Goal: Browse casually: Explore the website without a specific task or goal

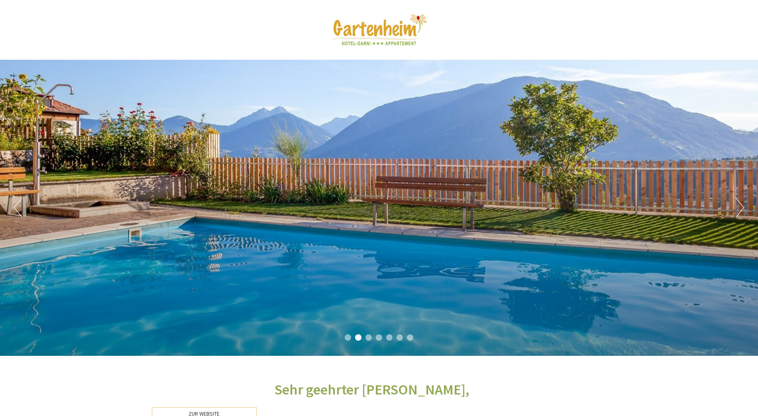
click at [740, 208] on button "Next" at bounding box center [740, 208] width 8 height 20
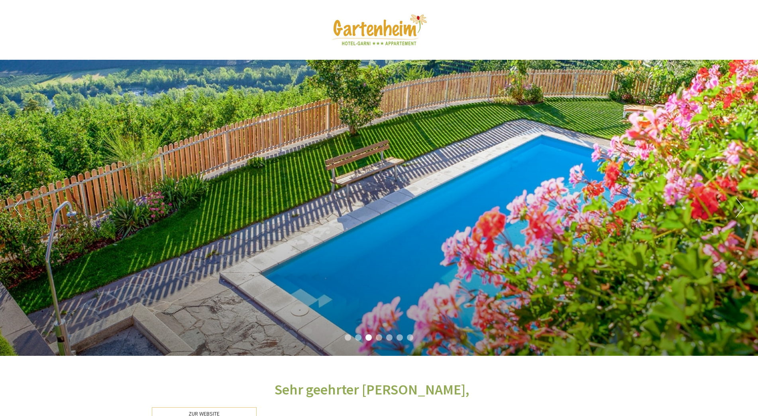
click at [740, 208] on button "Next" at bounding box center [740, 208] width 8 height 20
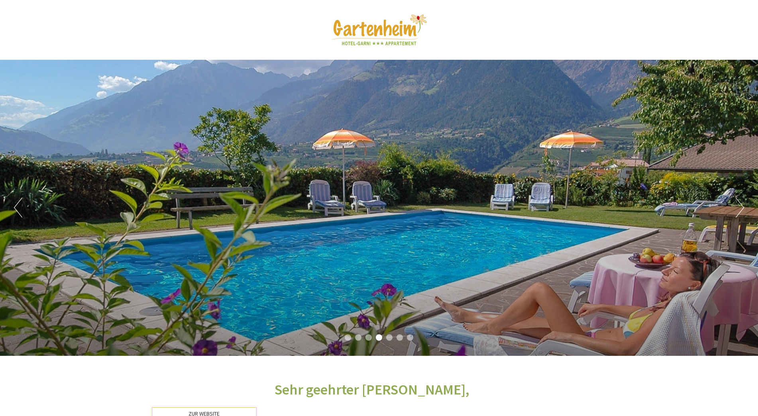
click at [740, 208] on button "Next" at bounding box center [740, 208] width 8 height 20
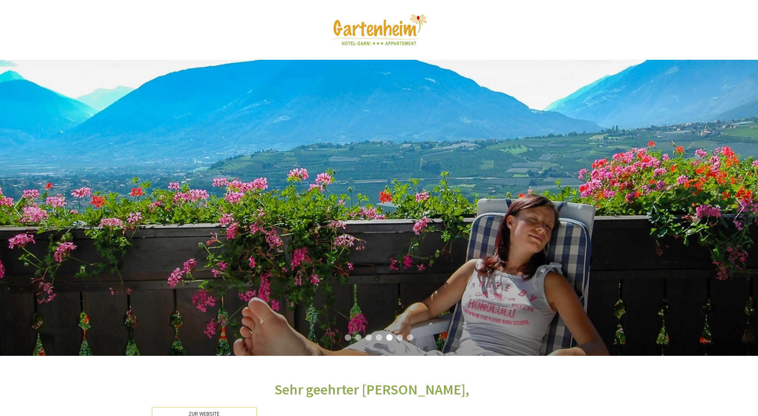
click at [740, 208] on button "Next" at bounding box center [740, 208] width 8 height 20
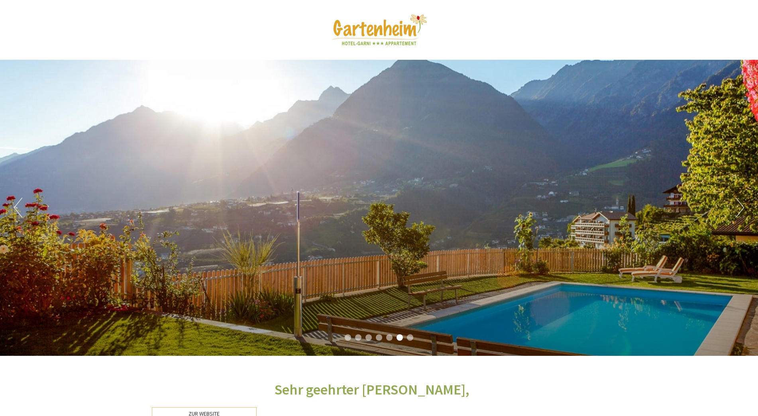
click at [740, 208] on button "Next" at bounding box center [740, 208] width 8 height 20
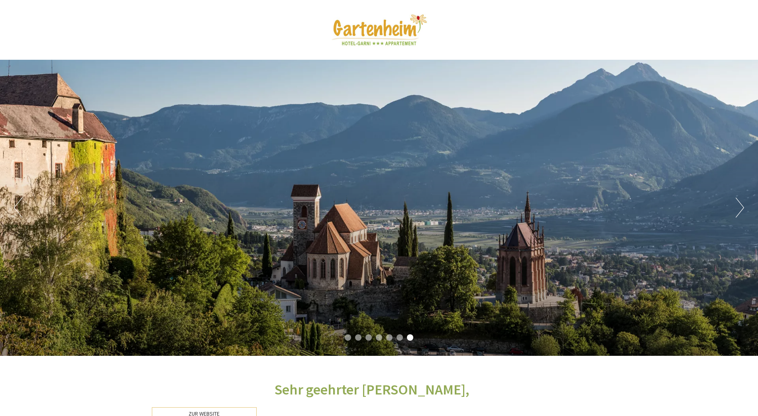
click at [740, 208] on button "Next" at bounding box center [740, 208] width 8 height 20
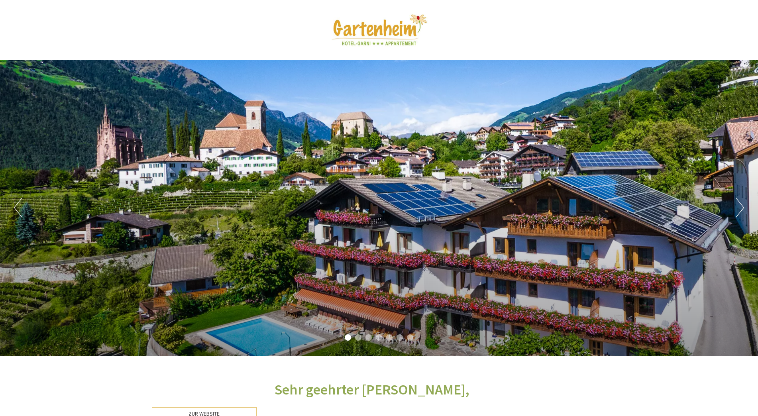
click at [740, 208] on button "Next" at bounding box center [740, 208] width 8 height 20
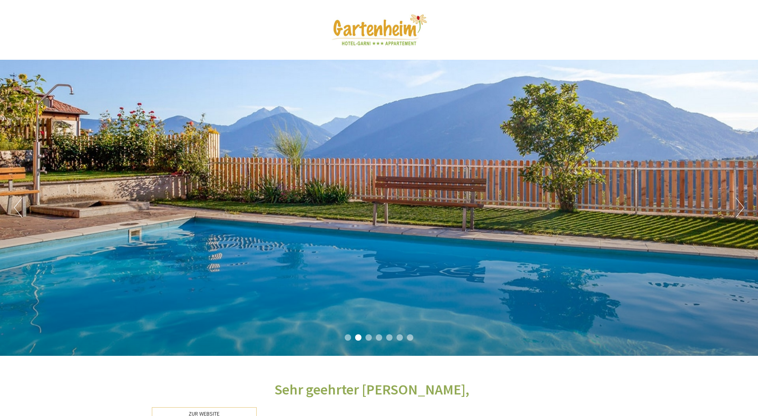
click at [740, 208] on button "Next" at bounding box center [740, 208] width 8 height 20
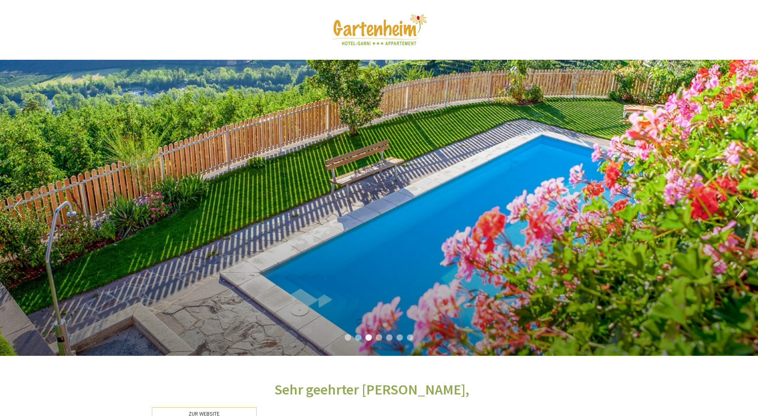
click at [740, 208] on button "Next" at bounding box center [740, 208] width 8 height 20
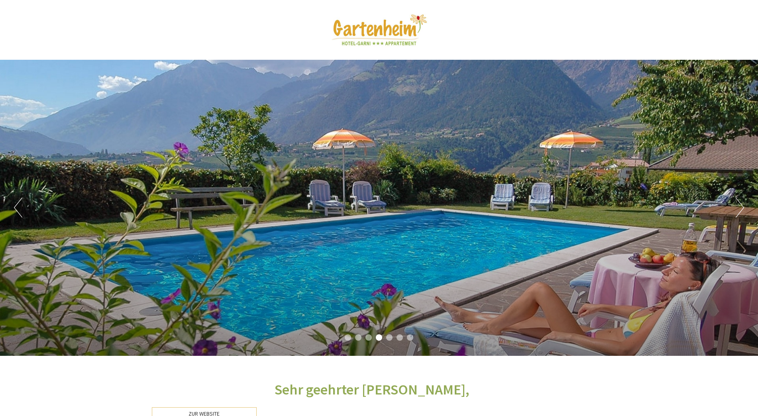
click at [740, 208] on button "Next" at bounding box center [740, 208] width 8 height 20
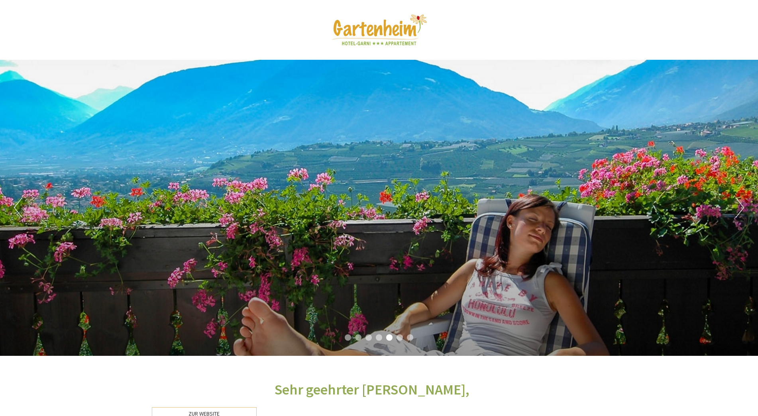
click at [740, 208] on button "Next" at bounding box center [740, 208] width 8 height 20
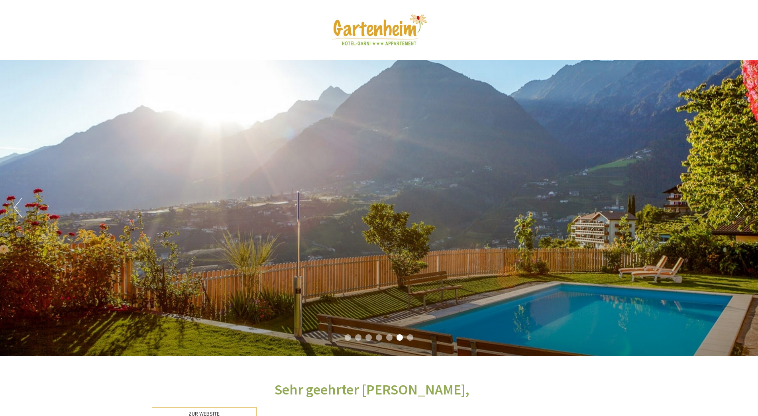
click at [740, 208] on button "Next" at bounding box center [740, 208] width 8 height 20
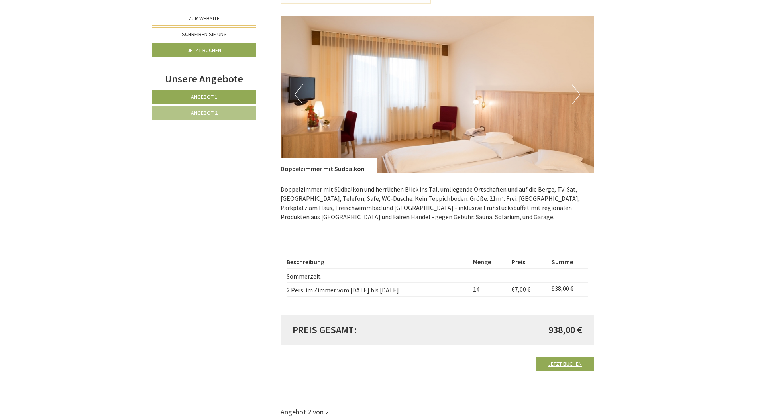
scroll to position [598, 0]
click at [580, 86] on button "Next" at bounding box center [576, 94] width 8 height 20
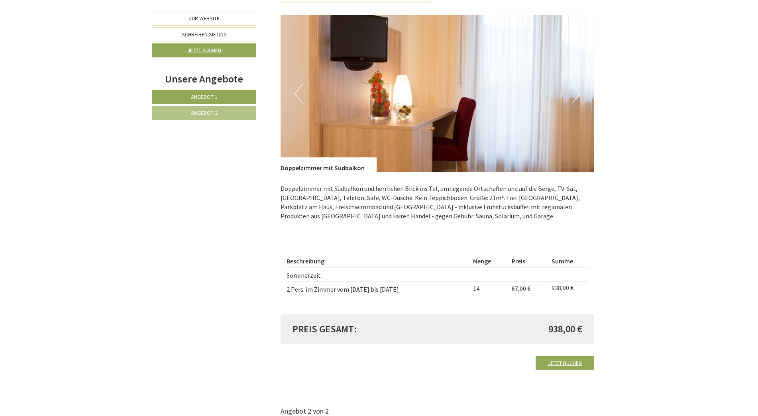
click at [579, 86] on button "Next" at bounding box center [576, 94] width 8 height 20
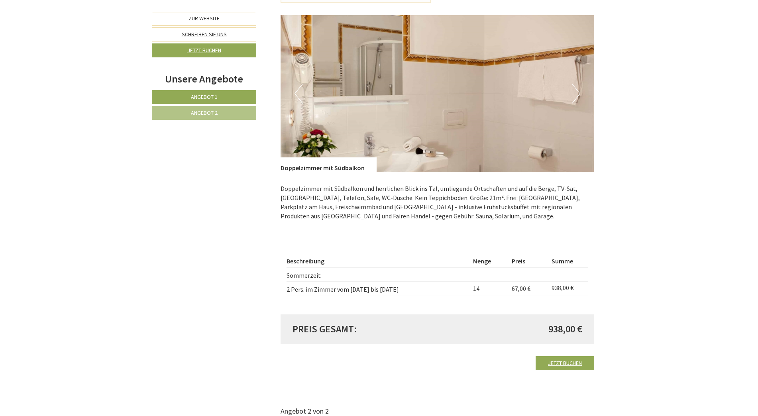
click at [579, 86] on button "Next" at bounding box center [576, 94] width 8 height 20
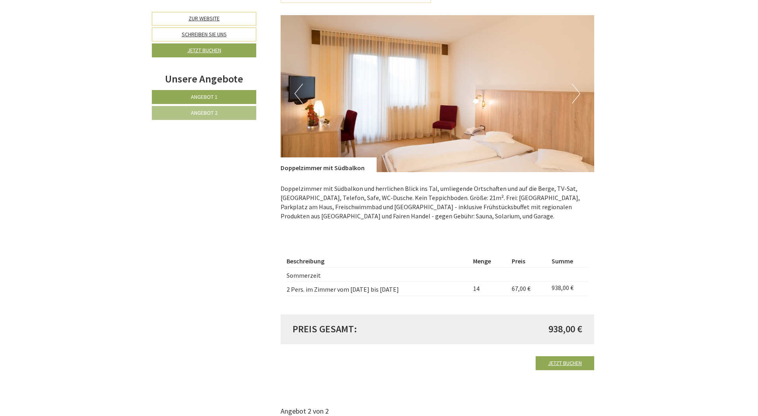
click at [579, 86] on button "Next" at bounding box center [576, 94] width 8 height 20
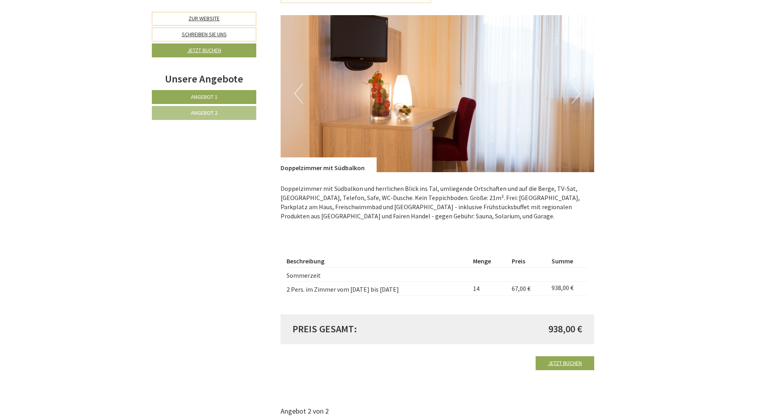
click at [579, 86] on button "Next" at bounding box center [576, 94] width 8 height 20
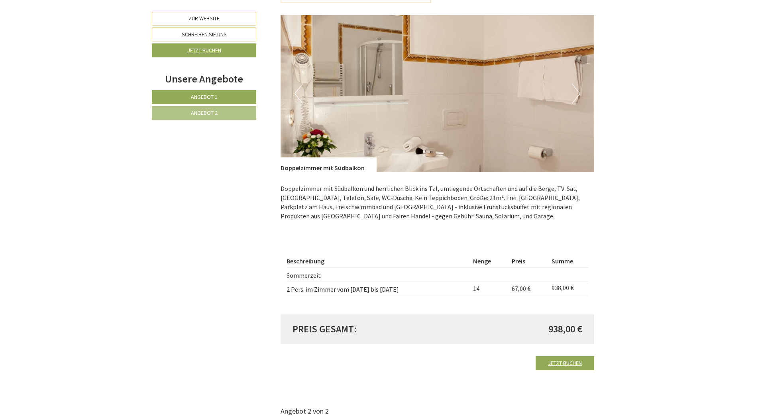
click at [579, 86] on button "Next" at bounding box center [576, 94] width 8 height 20
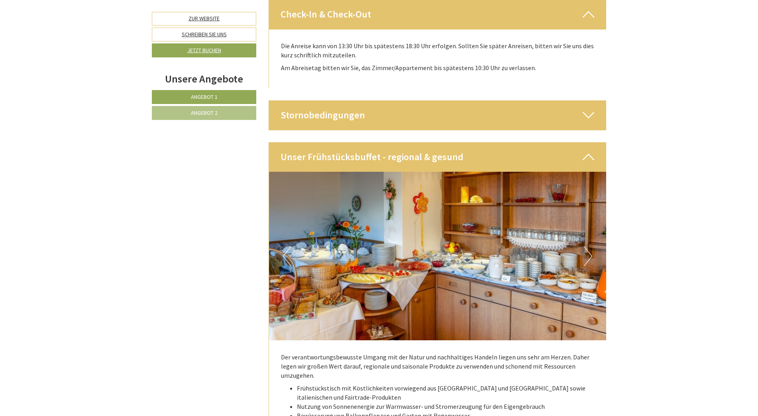
scroll to position [1873, 0]
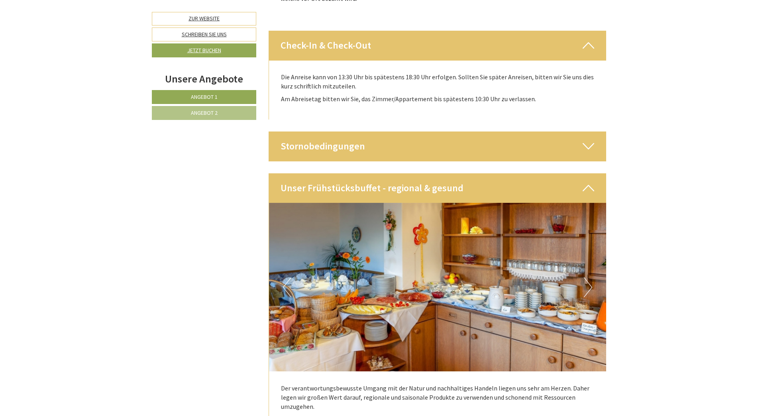
click at [590, 277] on button "Next" at bounding box center [588, 287] width 8 height 20
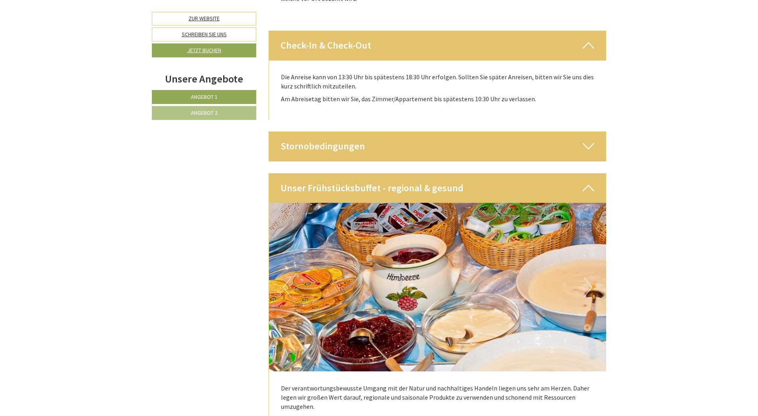
click at [591, 277] on button "Next" at bounding box center [588, 287] width 8 height 20
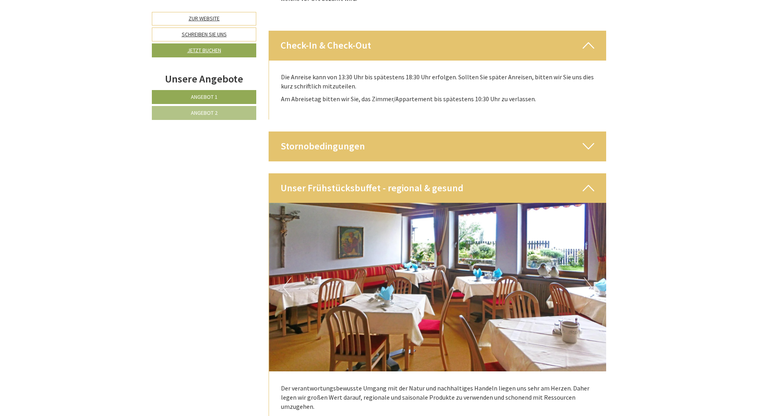
click at [591, 277] on button "Next" at bounding box center [588, 287] width 8 height 20
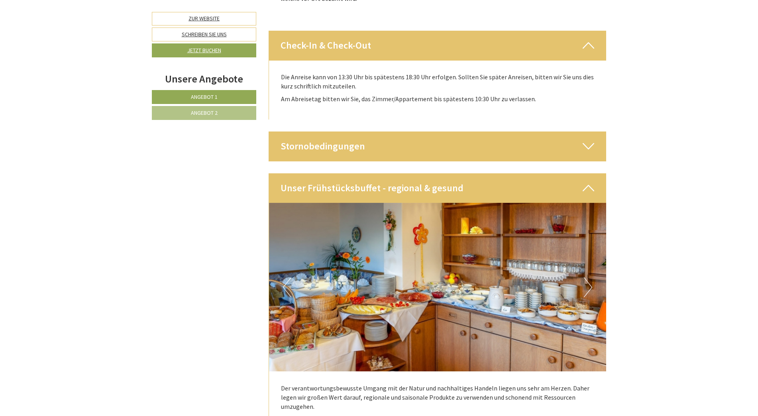
click at [591, 277] on button "Next" at bounding box center [588, 287] width 8 height 20
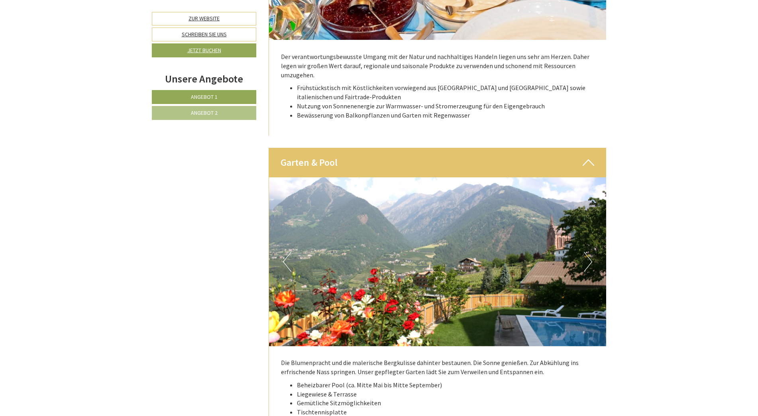
scroll to position [2231, 0]
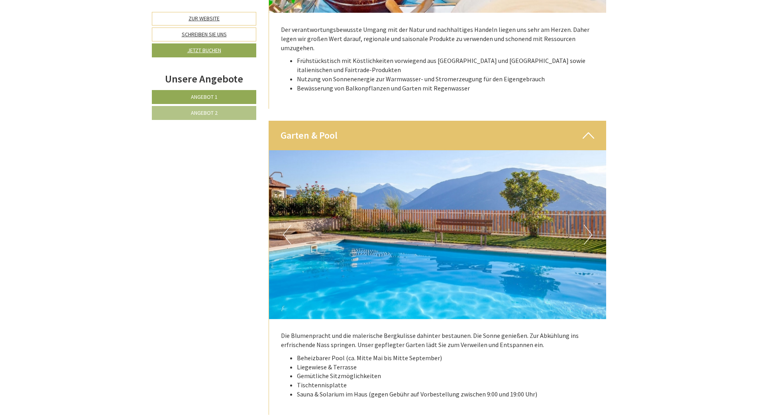
click at [588, 225] on button "Next" at bounding box center [588, 235] width 8 height 20
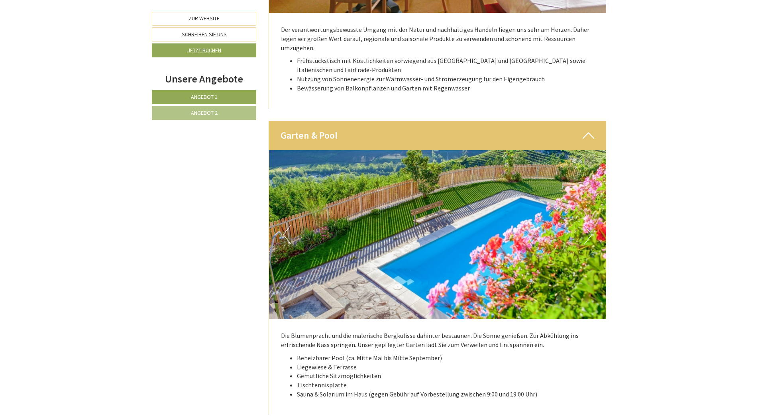
click at [588, 225] on button "Next" at bounding box center [588, 235] width 8 height 20
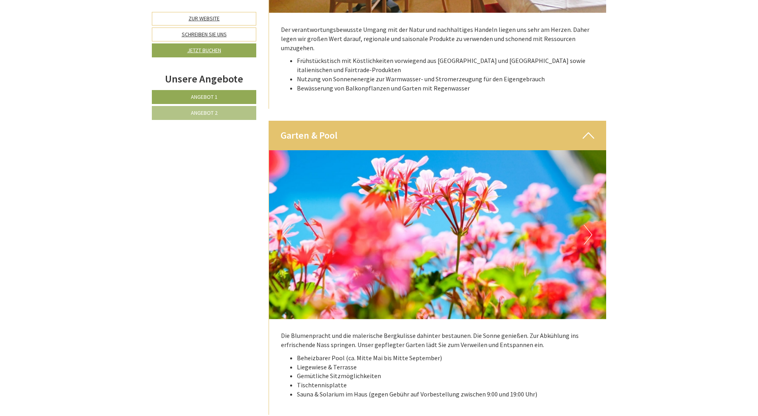
click at [588, 225] on button "Next" at bounding box center [588, 235] width 8 height 20
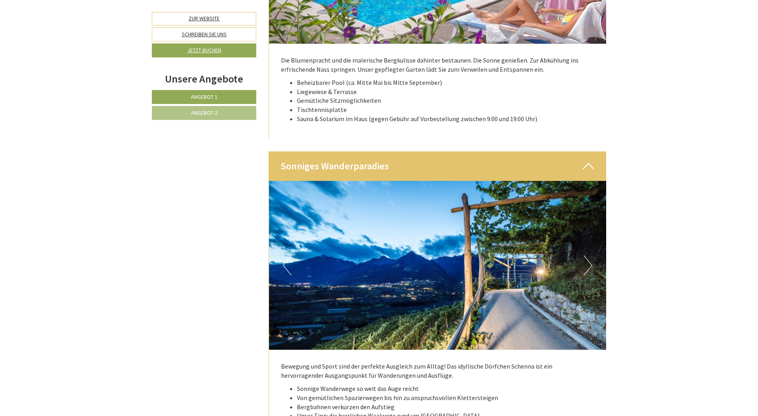
scroll to position [2510, 0]
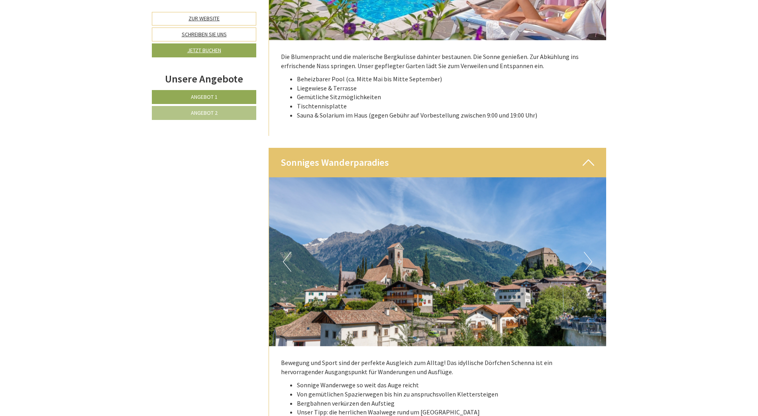
click at [596, 239] on img at bounding box center [438, 261] width 338 height 169
click at [586, 252] on button "Next" at bounding box center [588, 262] width 8 height 20
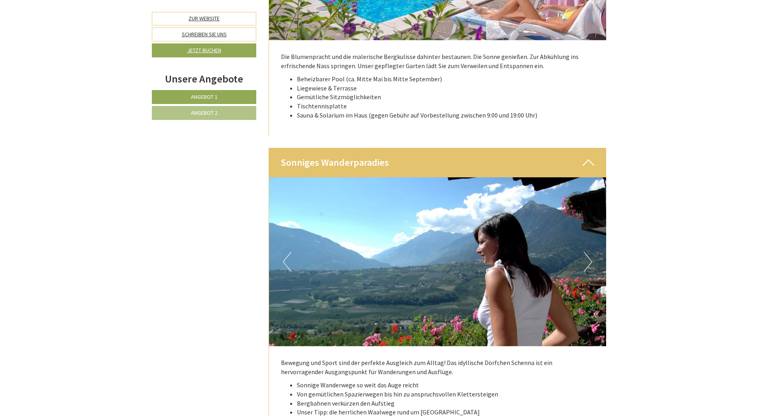
click at [586, 252] on button "Next" at bounding box center [588, 262] width 8 height 20
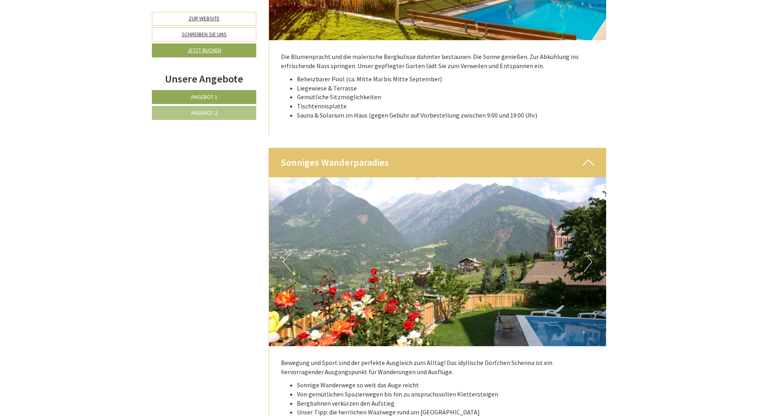
click at [586, 252] on button "Next" at bounding box center [588, 262] width 8 height 20
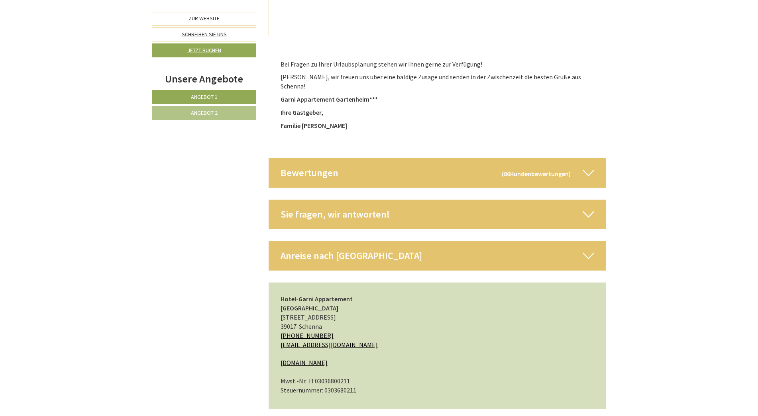
scroll to position [3295, 0]
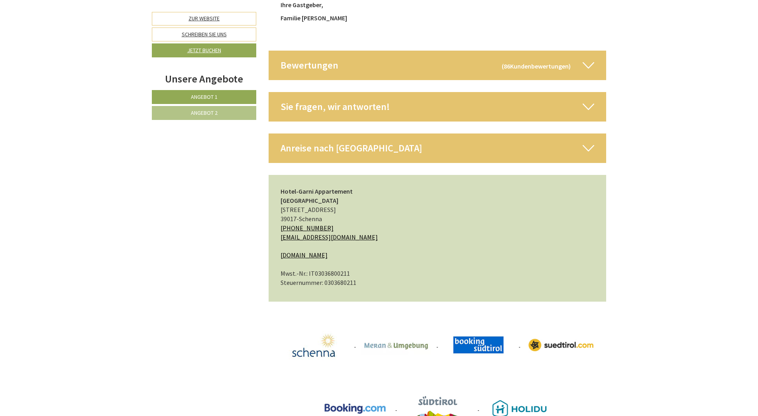
click at [588, 59] on icon at bounding box center [589, 66] width 12 height 14
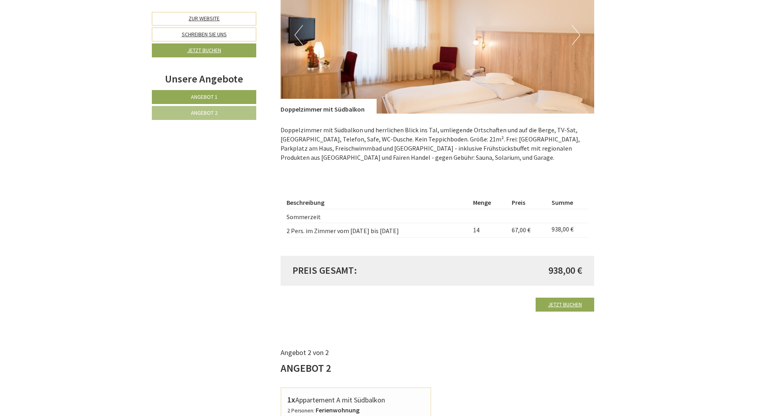
scroll to position [546, 0]
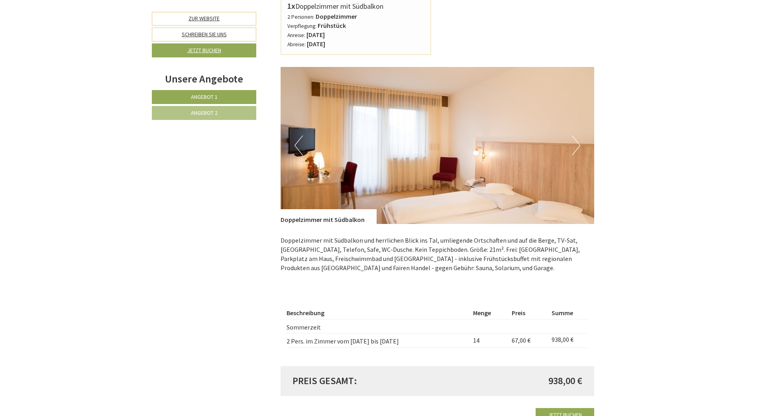
click at [577, 135] on button "Next" at bounding box center [576, 145] width 8 height 20
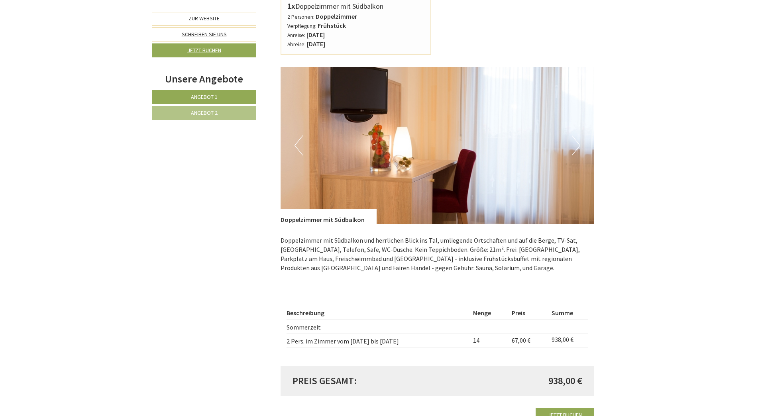
click at [579, 135] on button "Next" at bounding box center [576, 145] width 8 height 20
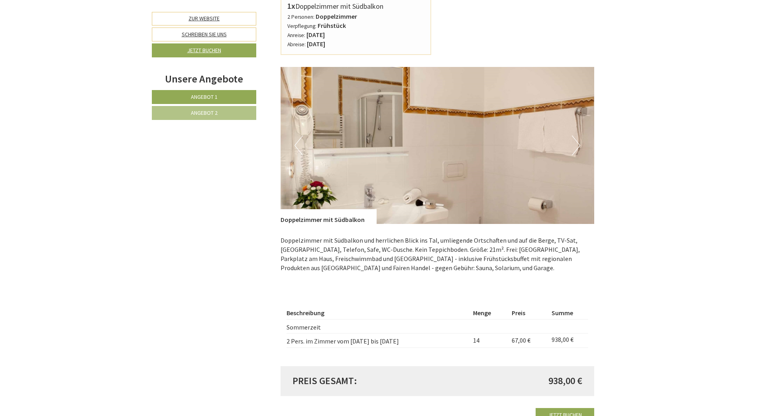
click at [579, 136] on button "Next" at bounding box center [576, 145] width 8 height 20
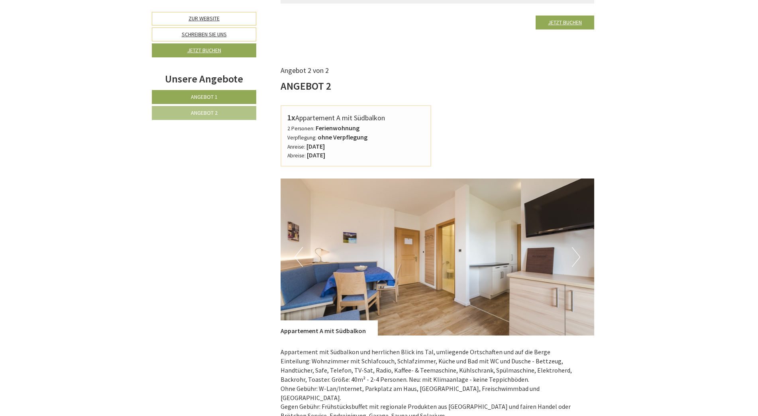
scroll to position [944, 0]
